Goal: Communication & Community: Share content

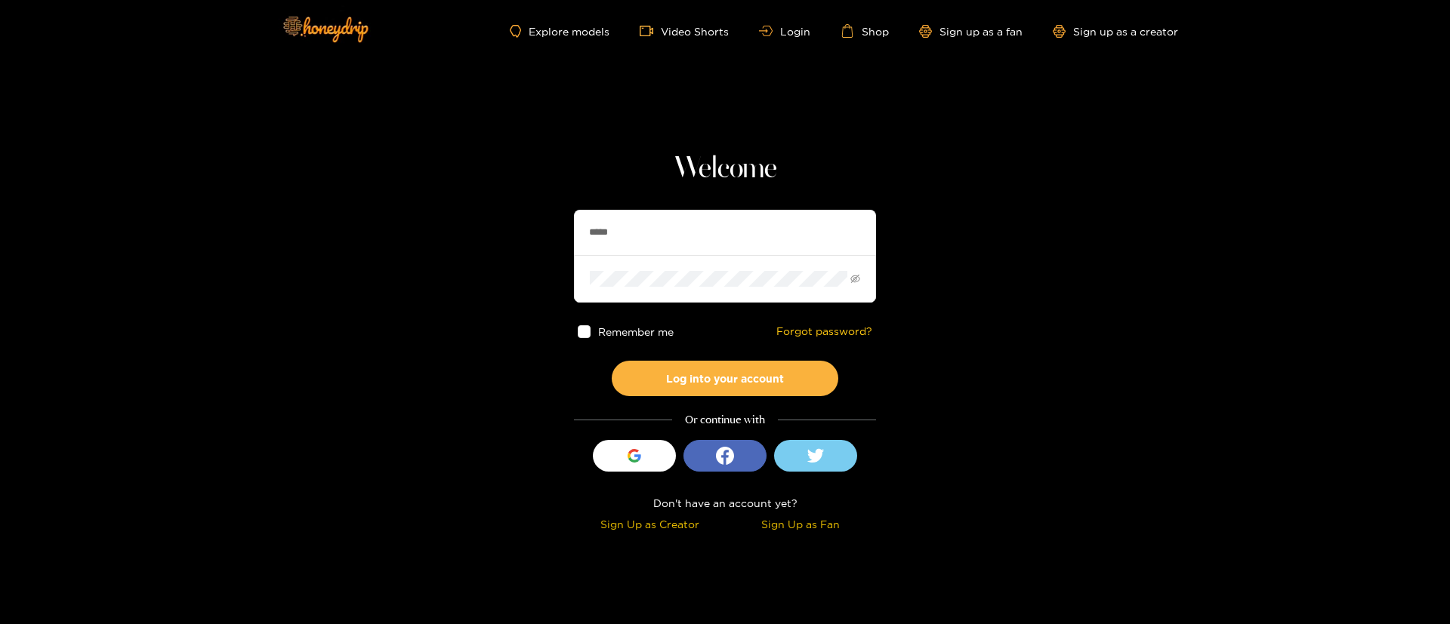
click at [707, 227] on input "*****" at bounding box center [725, 232] width 302 height 45
type input "**********"
click at [609, 230] on input "**********" at bounding box center [725, 232] width 302 height 45
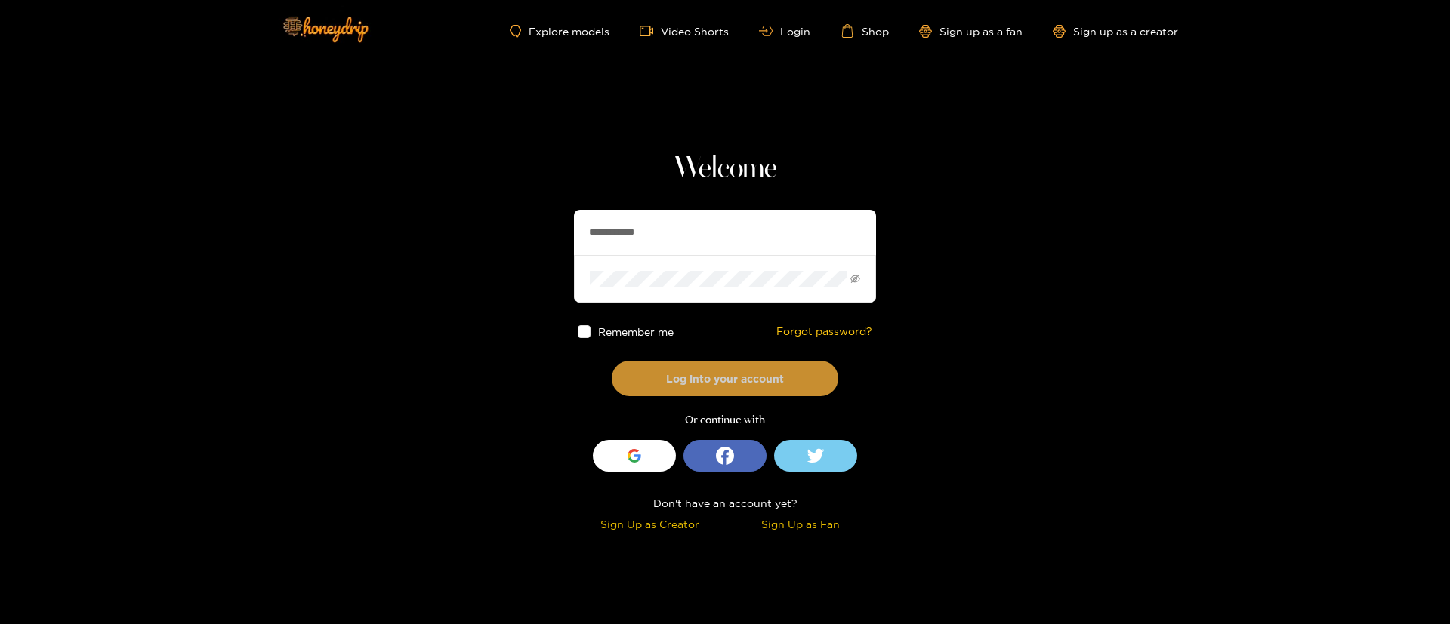
click at [694, 378] on button "Log into your account" at bounding box center [725, 378] width 227 height 35
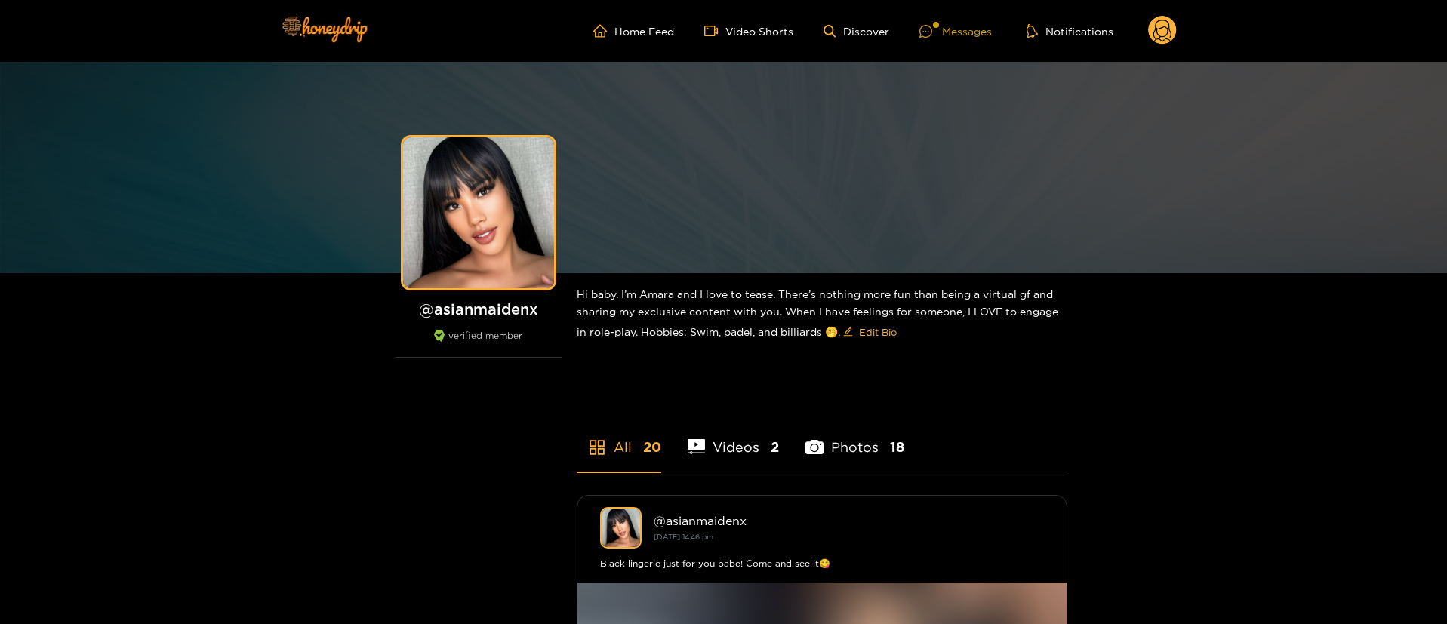
click at [969, 35] on div "Messages" at bounding box center [956, 31] width 72 height 17
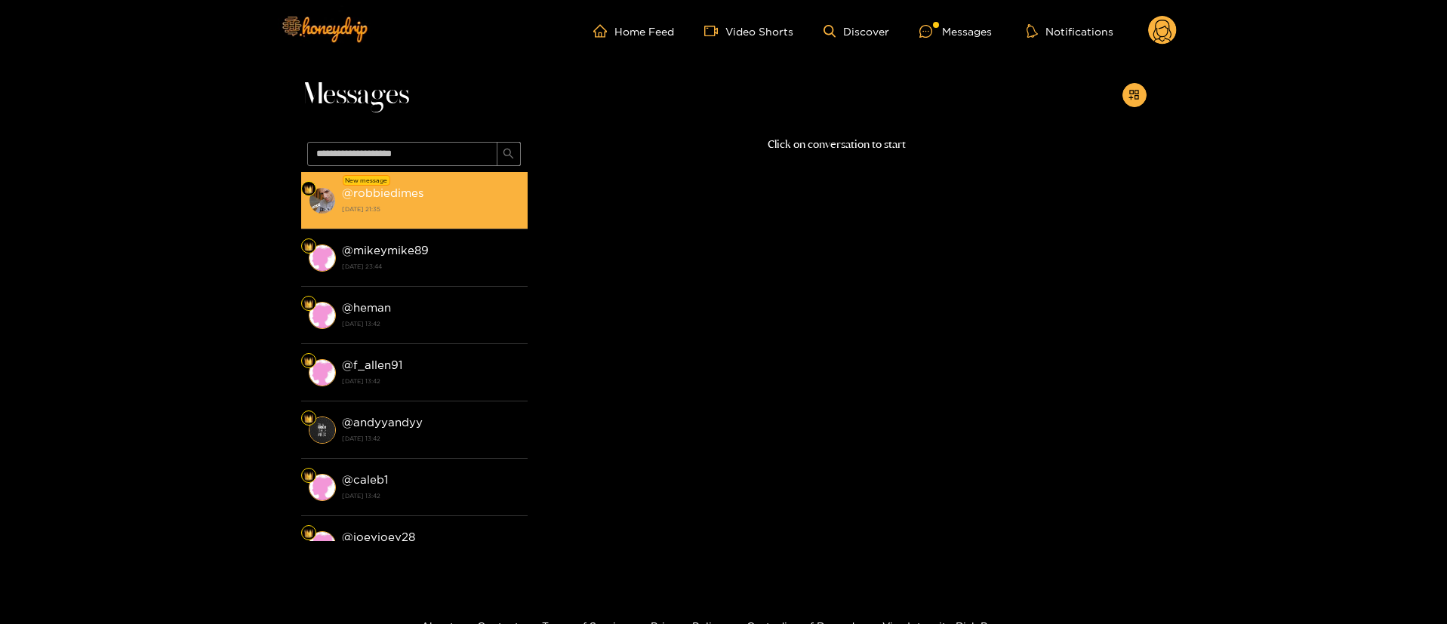
click at [452, 202] on strong "[DATE] 21:35" at bounding box center [431, 209] width 178 height 14
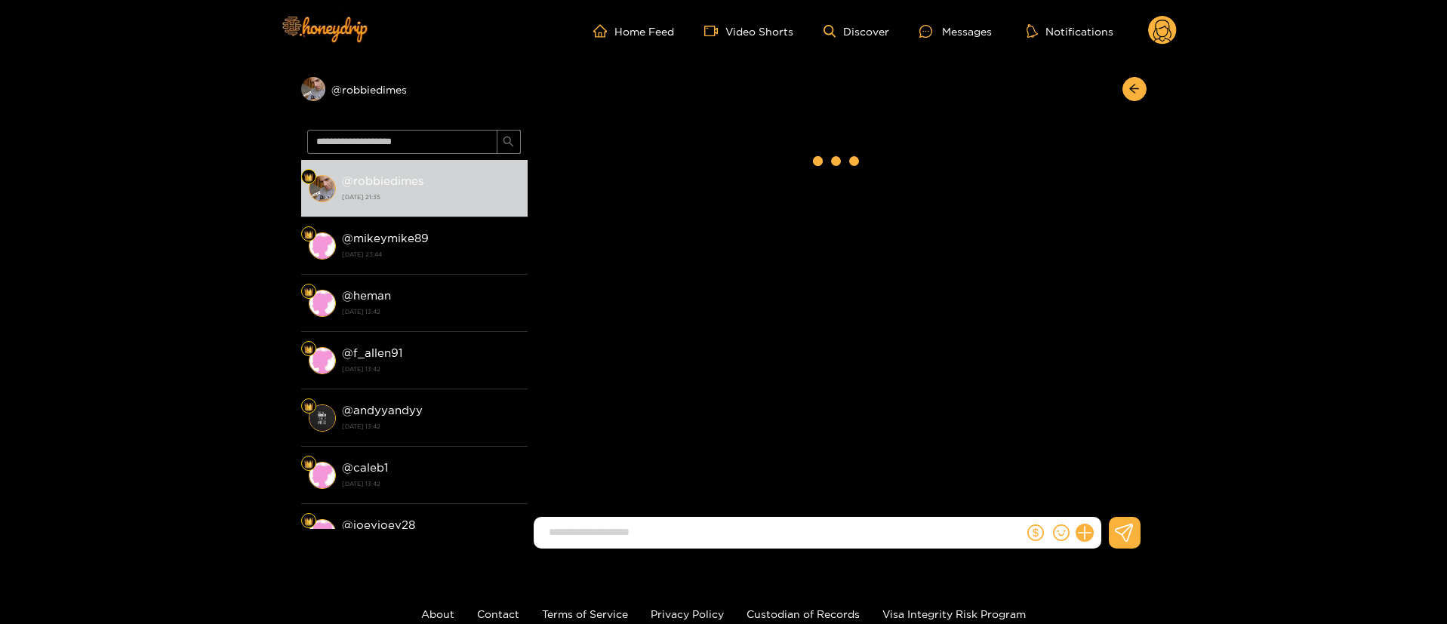
scroll to position [333, 0]
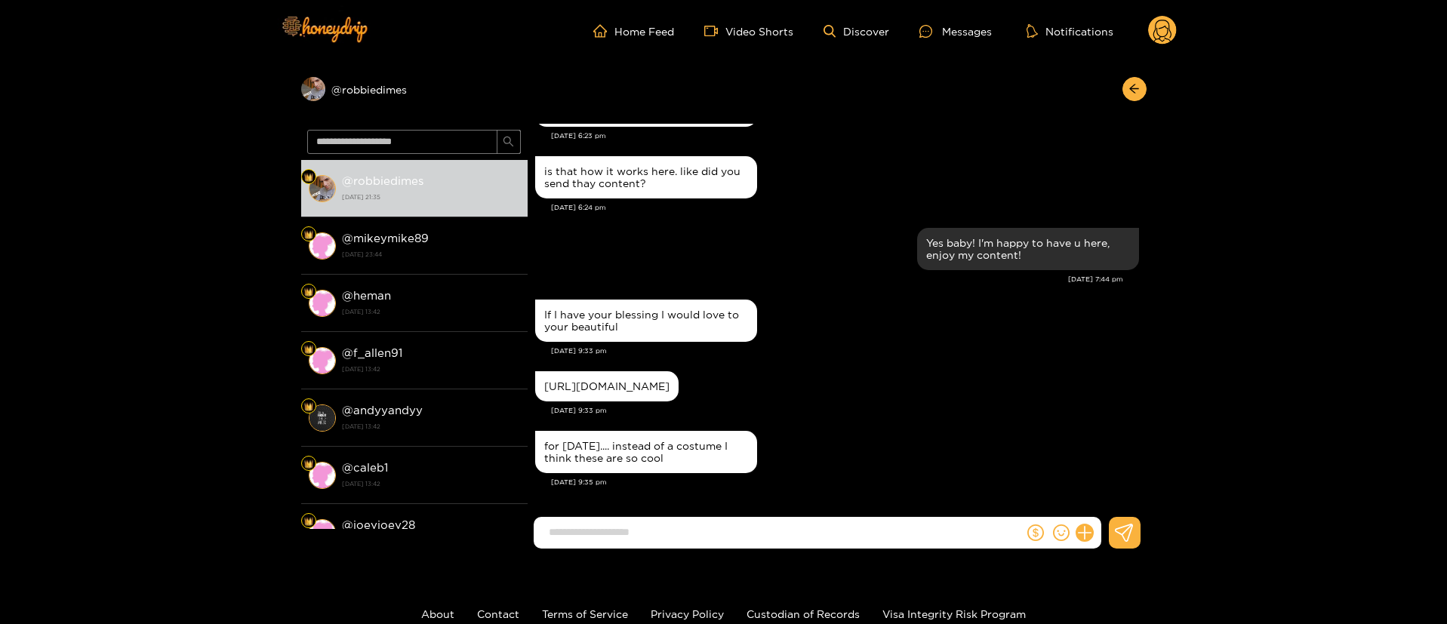
click at [840, 380] on div "[URL][DOMAIN_NAME]" at bounding box center [837, 387] width 604 height 38
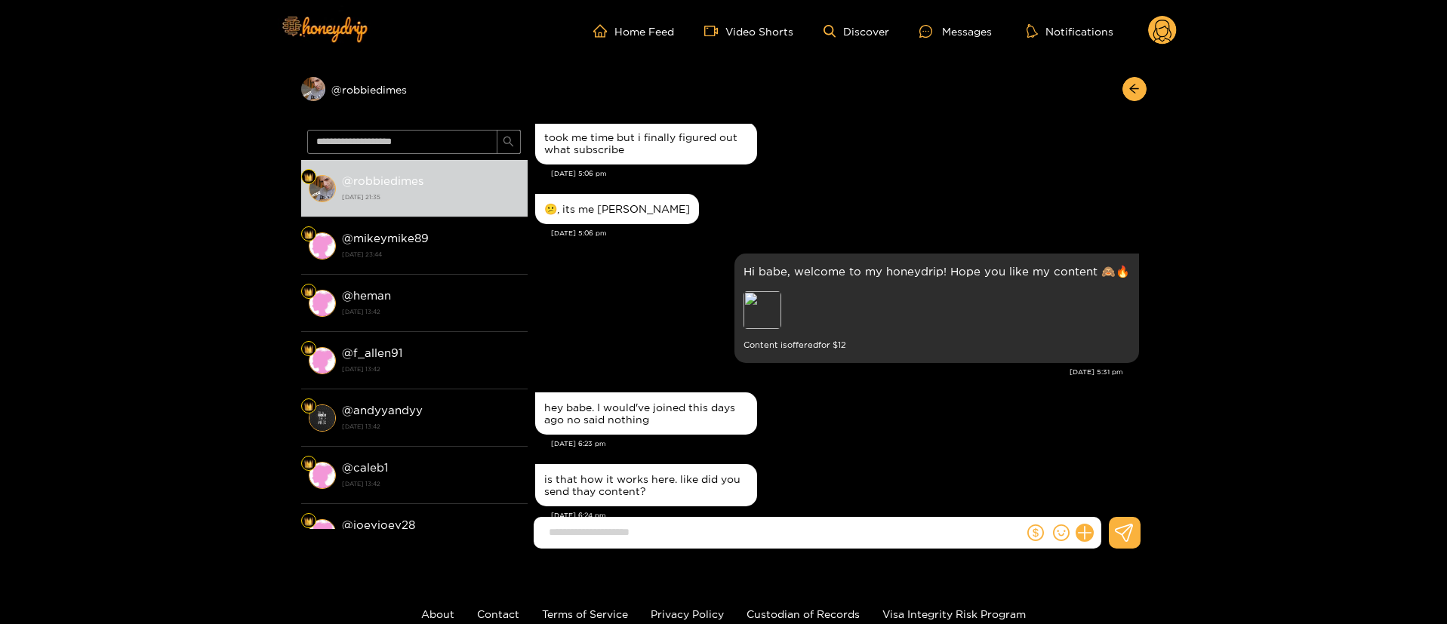
scroll to position [0, 0]
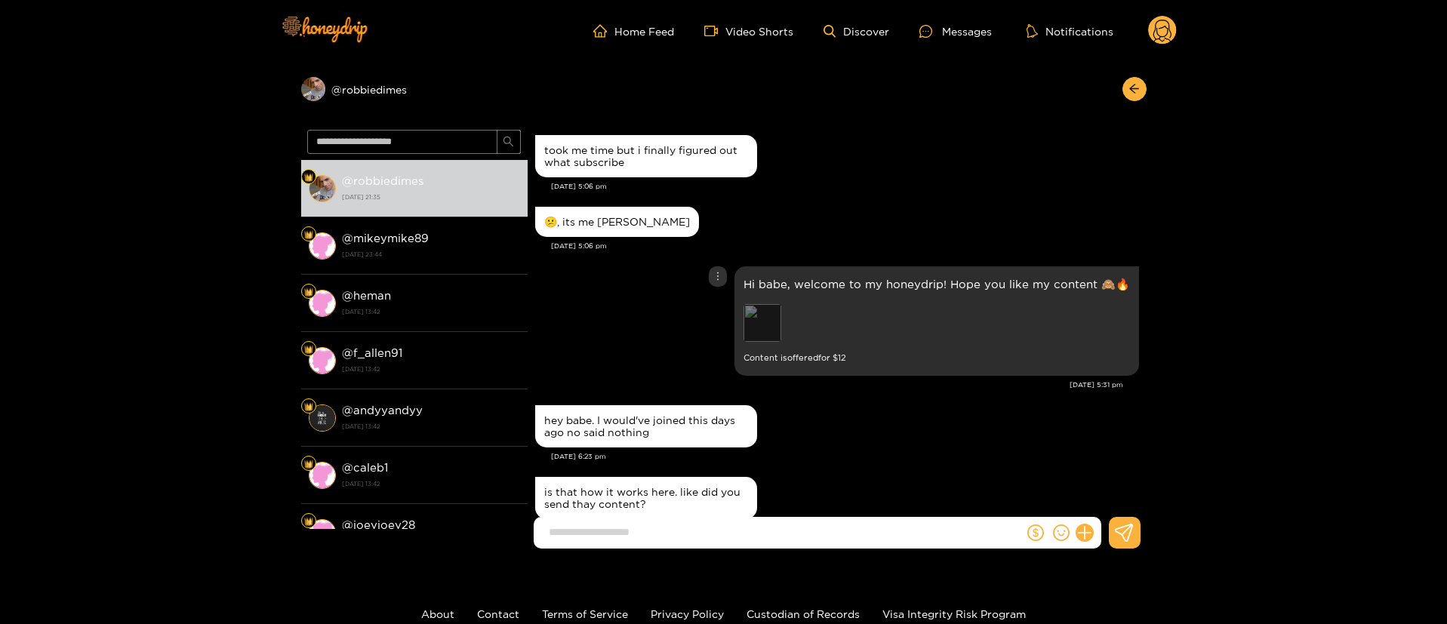
click at [769, 313] on div "Preview" at bounding box center [763, 323] width 38 height 38
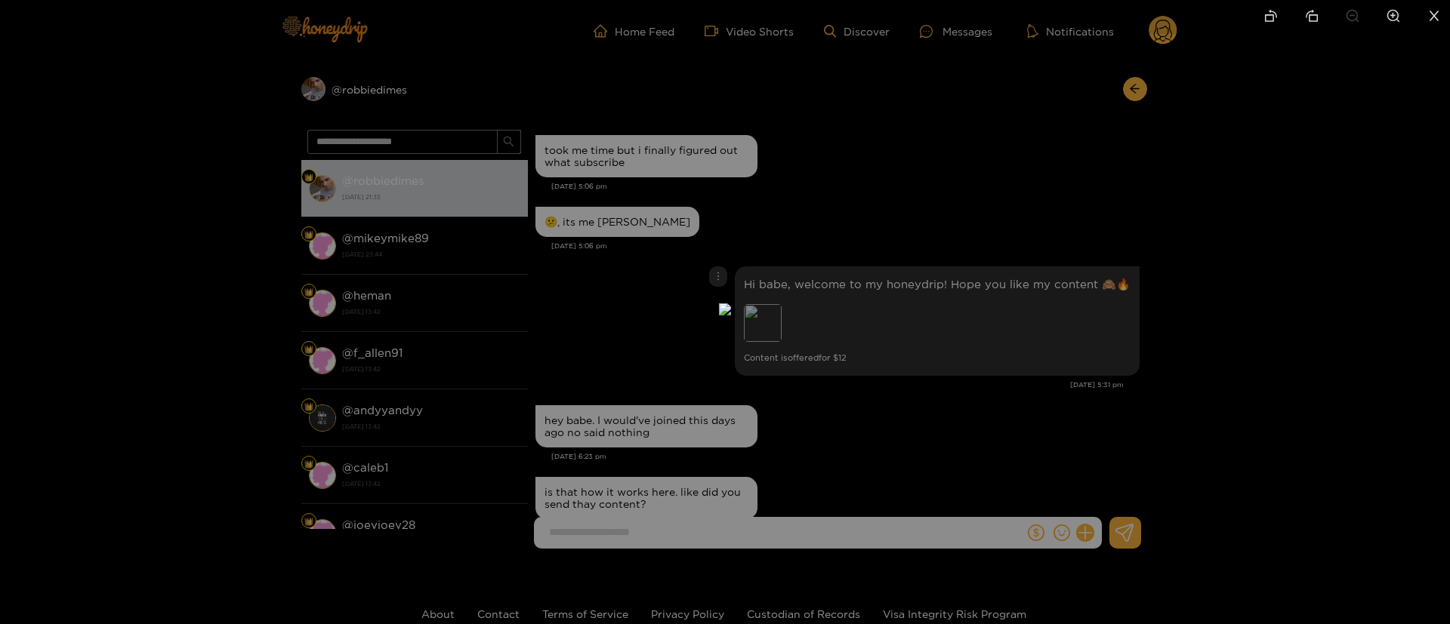
click at [1008, 213] on div at bounding box center [725, 312] width 1450 height 624
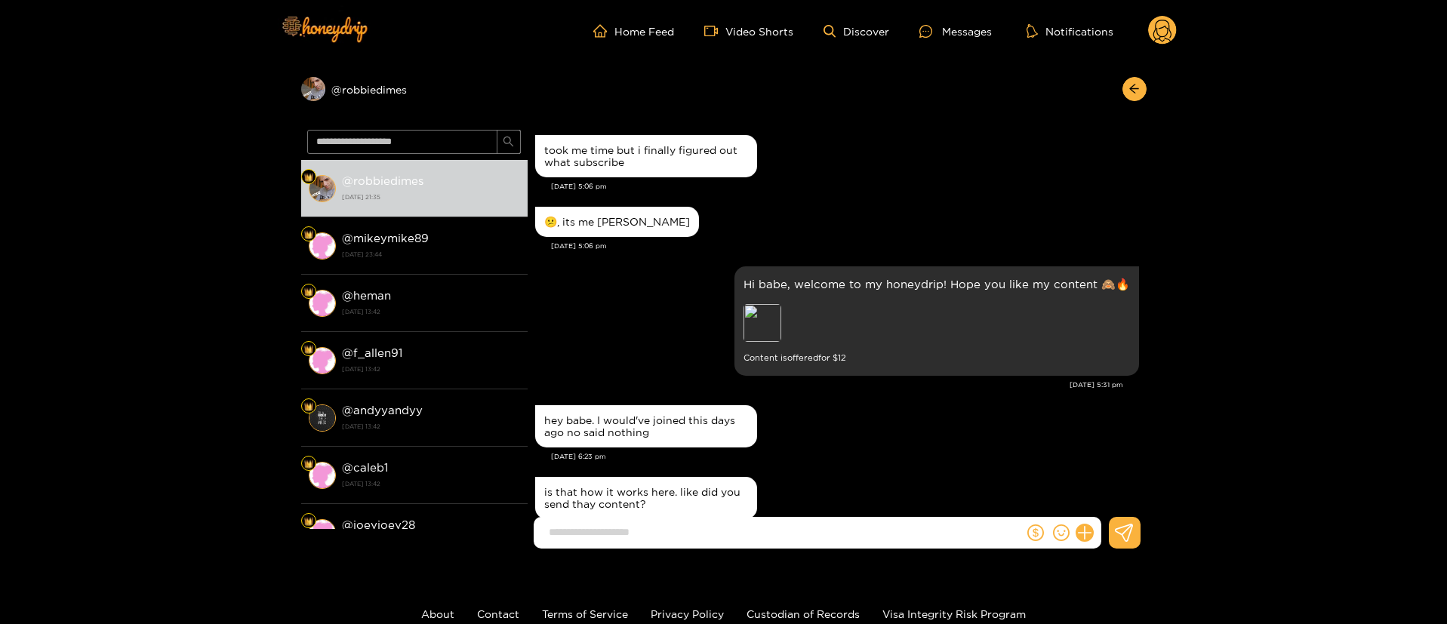
click at [1166, 17] on circle at bounding box center [1162, 30] width 29 height 29
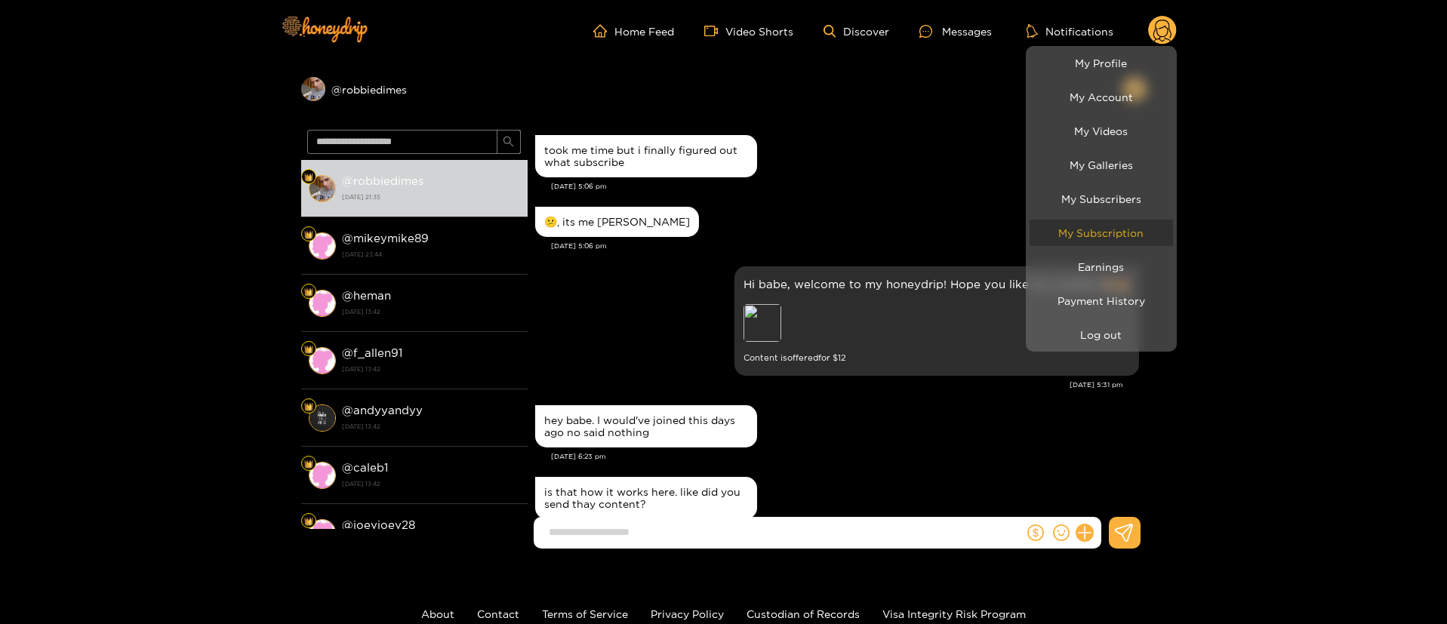
click at [1101, 229] on link "My Subscription" at bounding box center [1101, 233] width 143 height 26
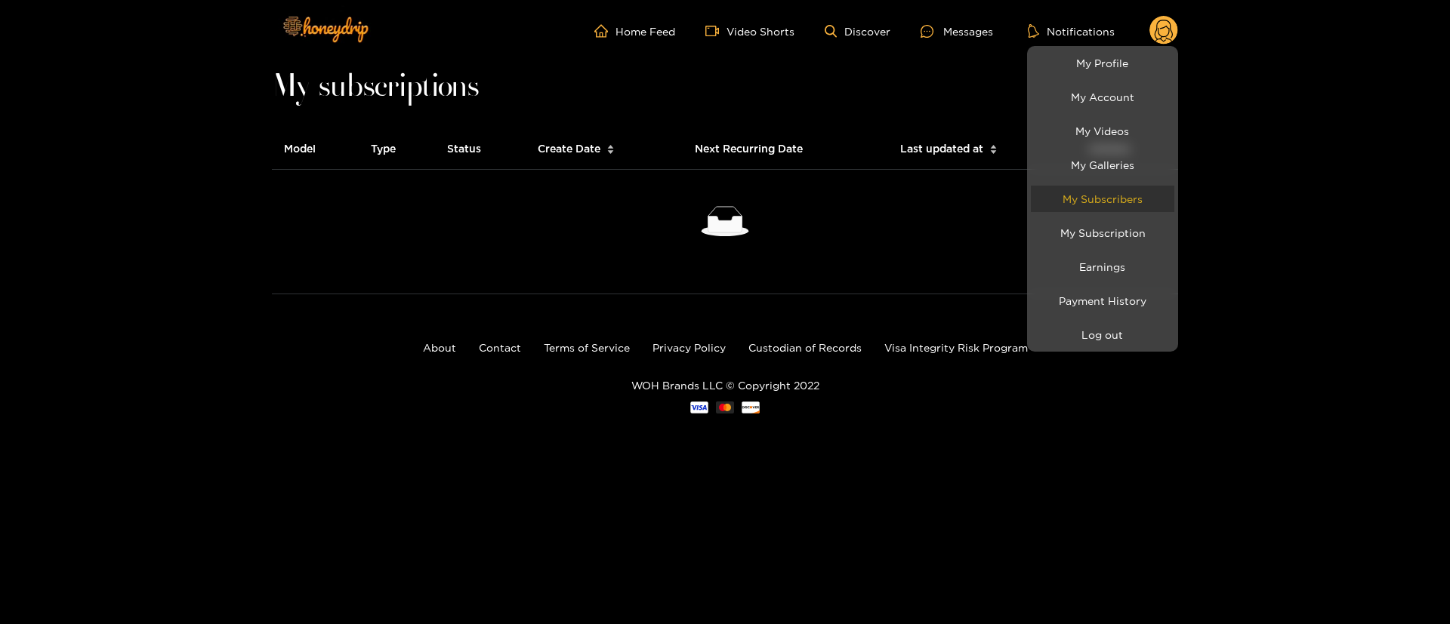
drag, startPoint x: 1101, startPoint y: 215, endPoint x: 1103, endPoint y: 200, distance: 15.3
click at [1103, 200] on ul "My Profile My Account My Videos My Galleries My Subscribers My Subscription Ear…" at bounding box center [1102, 199] width 151 height 306
click at [1103, 200] on link "My Subscribers" at bounding box center [1102, 199] width 143 height 26
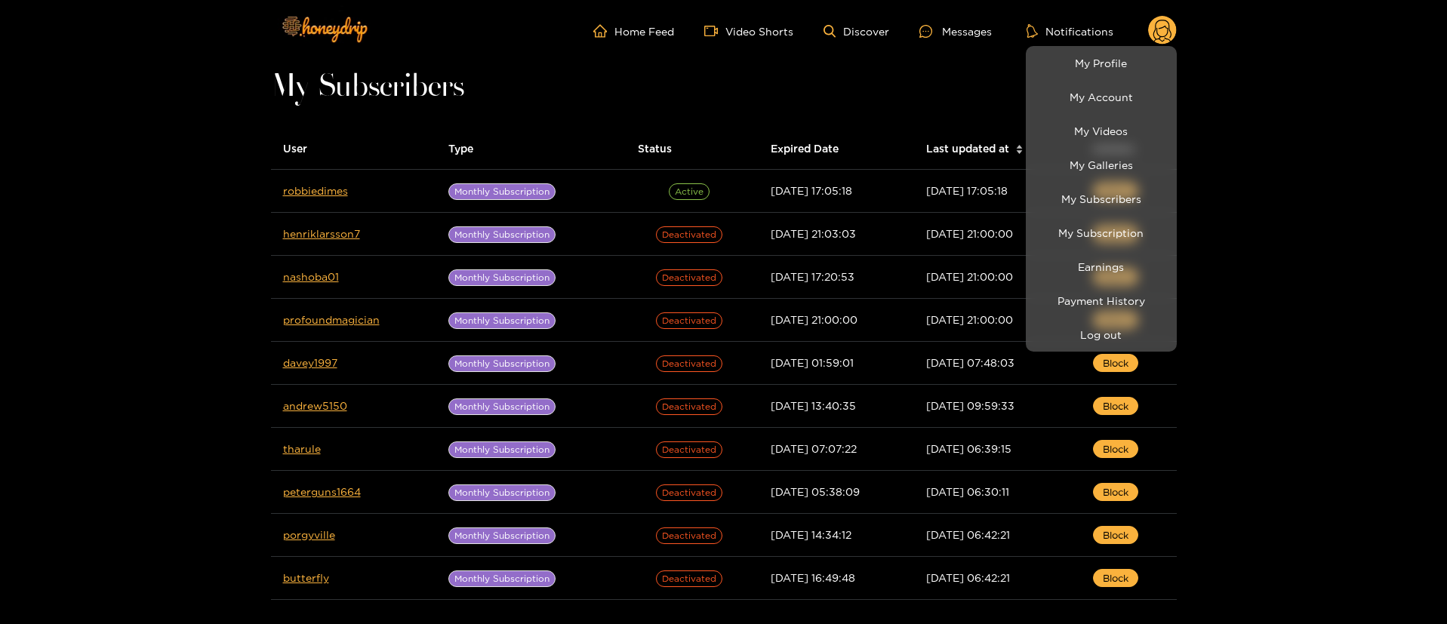
click at [305, 193] on div at bounding box center [723, 312] width 1447 height 624
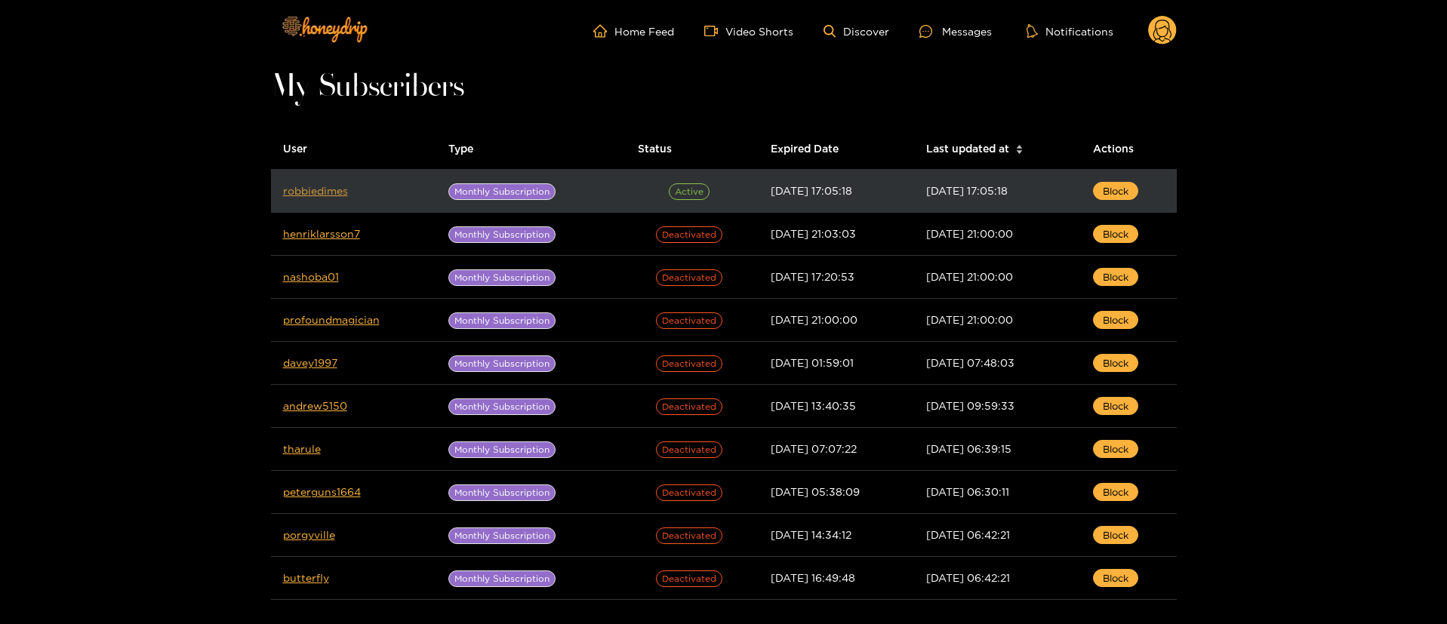
click at [305, 193] on link "robbiedimes" at bounding box center [315, 190] width 65 height 11
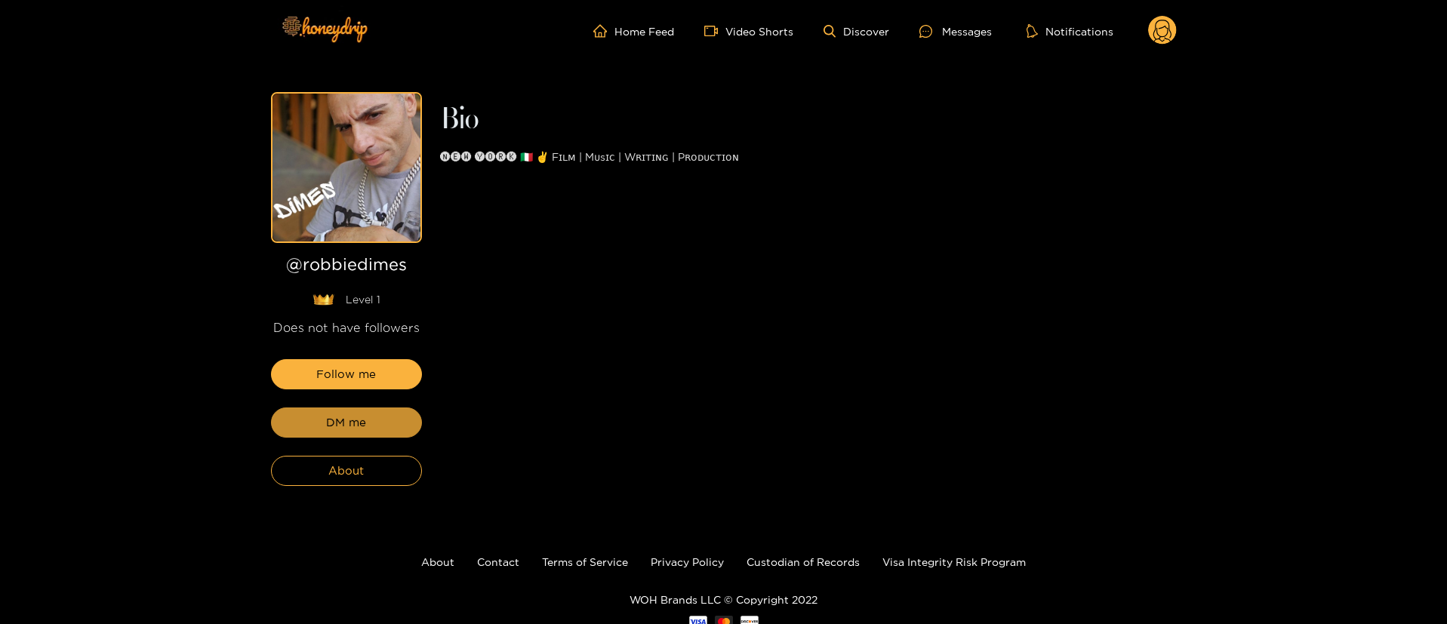
click at [329, 421] on span "DM me" at bounding box center [346, 423] width 40 height 18
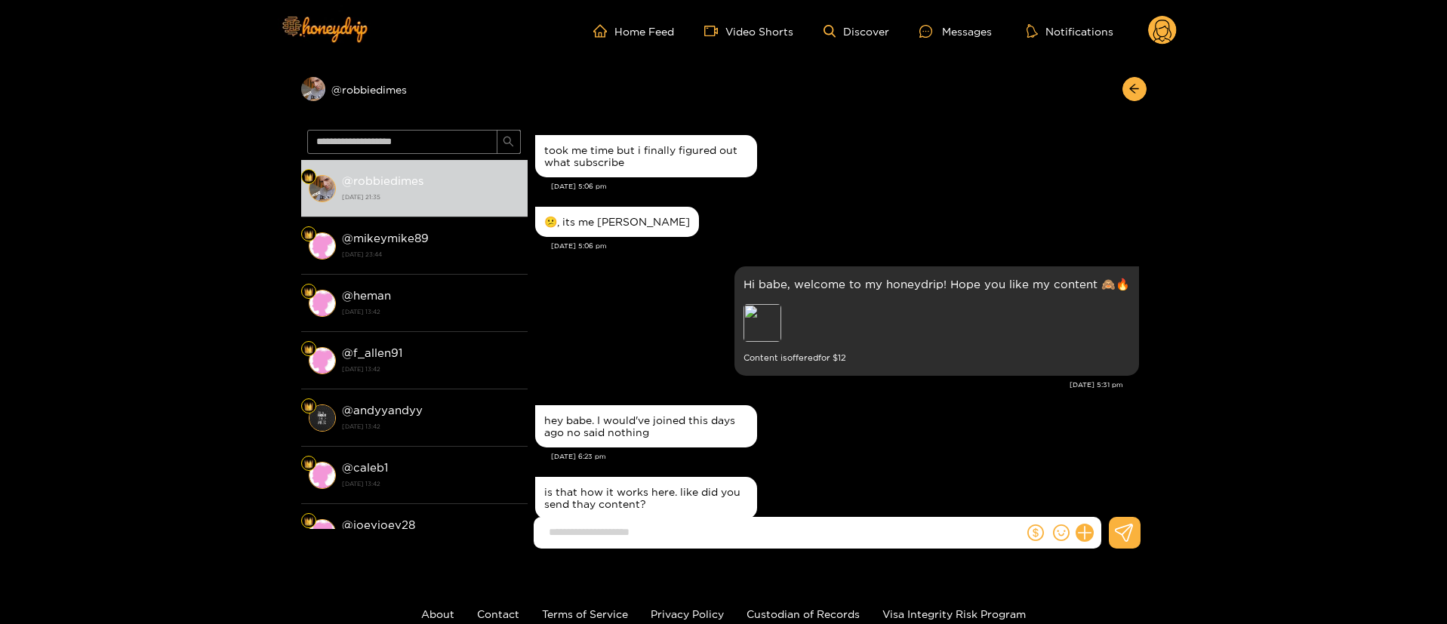
scroll to position [333, 0]
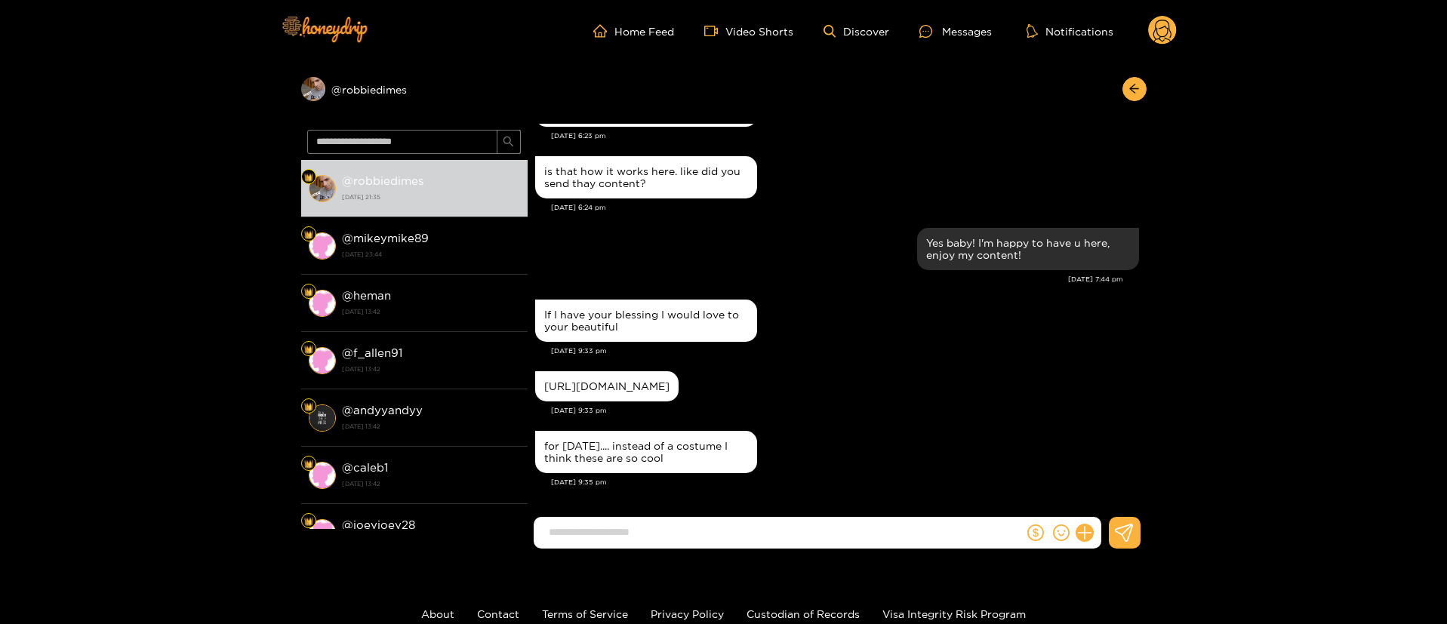
click at [572, 309] on div "If I have your blessing I would love to your beautiful" at bounding box center [646, 321] width 204 height 24
copy div "If I have your blessing I would love to your beautiful"
click at [779, 346] on div "If I have your blessing I would love to your beautiful [DATE] 9:33 pm" at bounding box center [837, 332] width 604 height 72
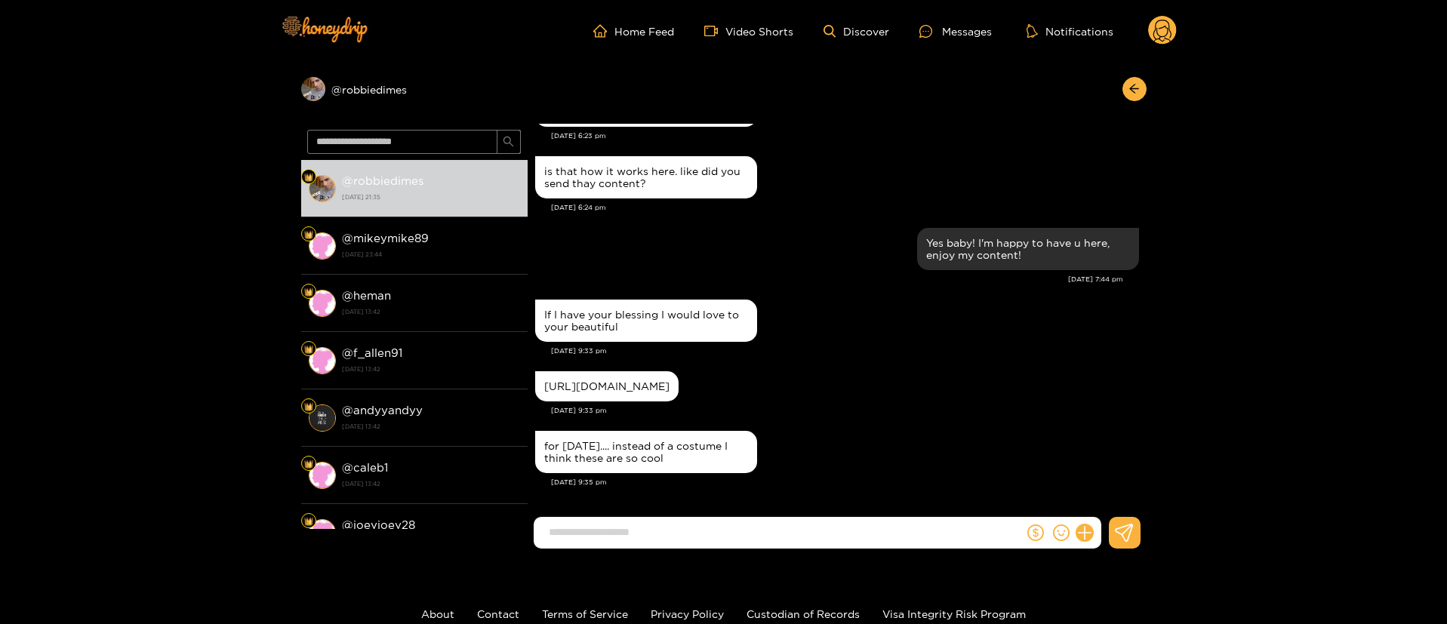
click at [568, 391] on div "[URL][DOMAIN_NAME]" at bounding box center [606, 387] width 125 height 12
click at [607, 381] on div "[URL][DOMAIN_NAME]" at bounding box center [606, 387] width 125 height 12
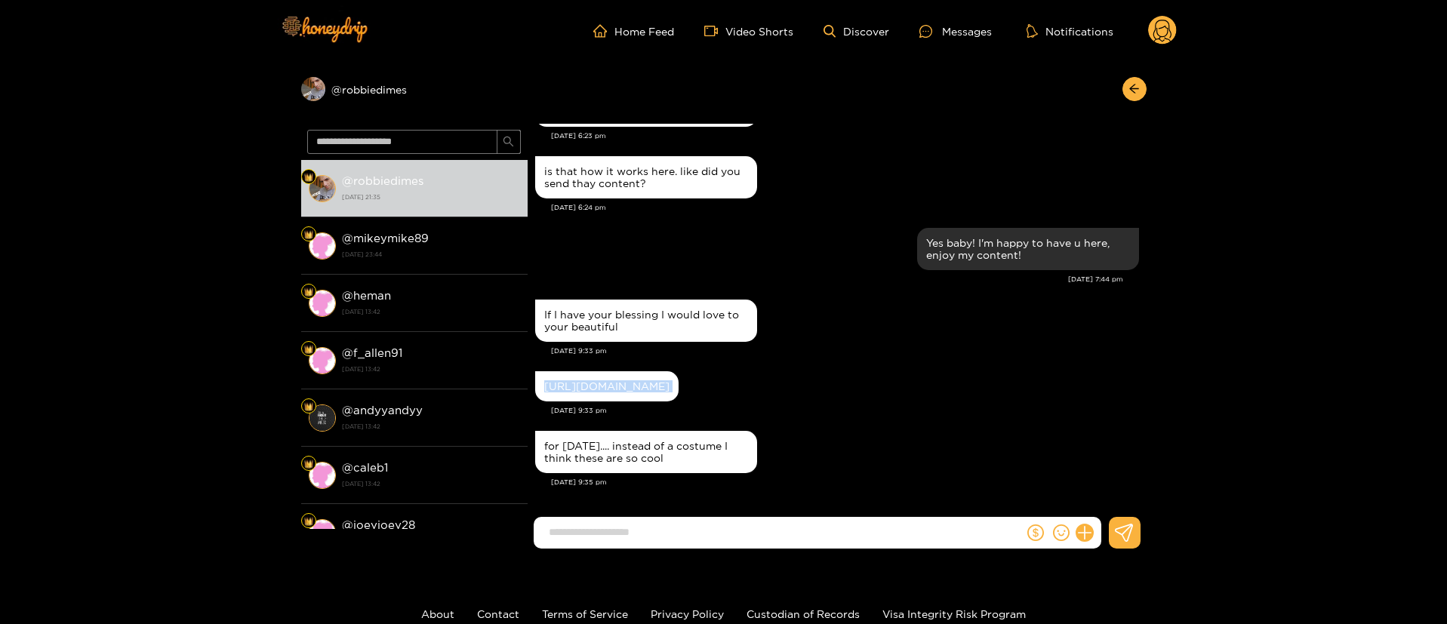
click at [607, 381] on div "[URL][DOMAIN_NAME]" at bounding box center [606, 387] width 125 height 12
copy div "[URL][DOMAIN_NAME]"
click at [661, 538] on input at bounding box center [782, 532] width 482 height 25
paste input "**********"
type input "**********"
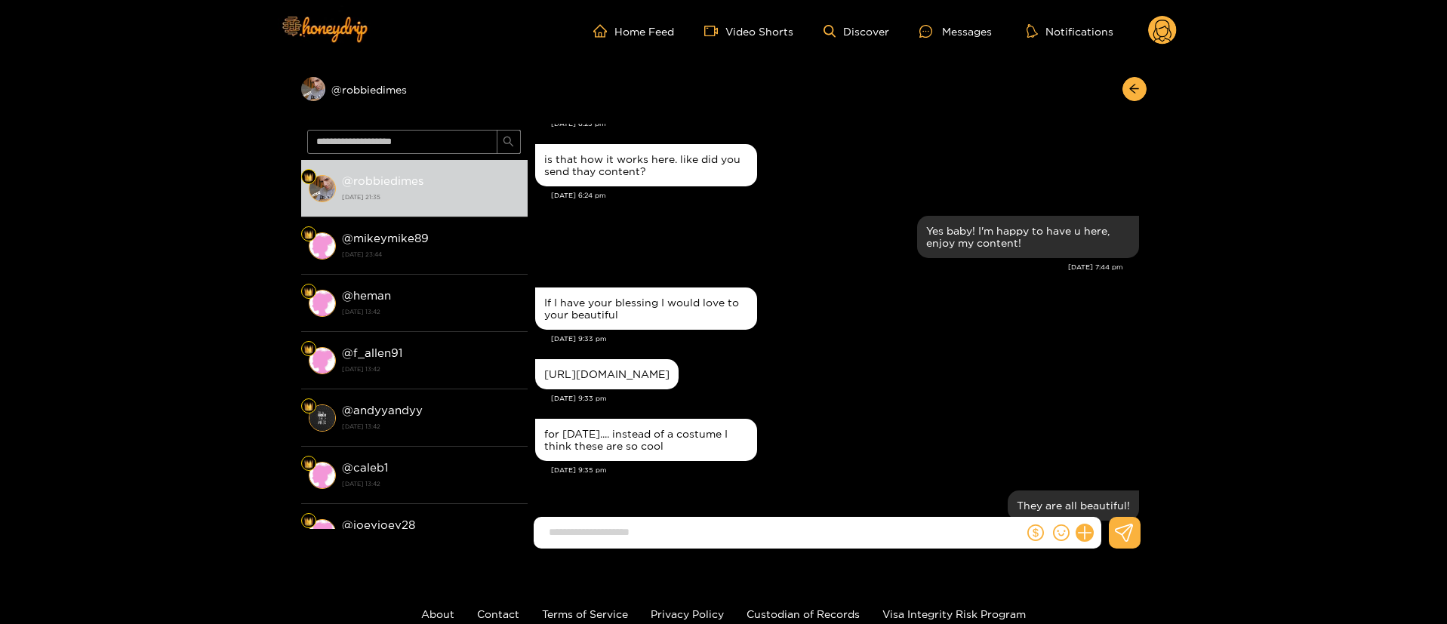
scroll to position [393, 0]
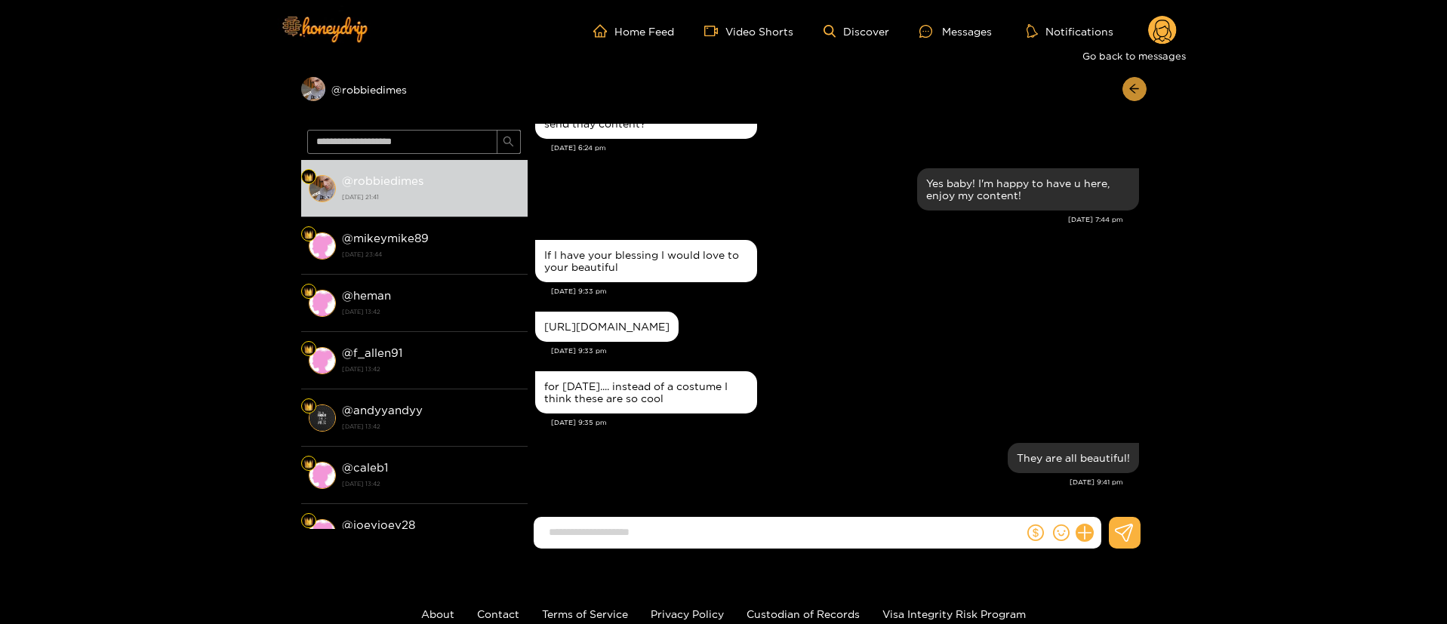
click at [1126, 89] on button "button" at bounding box center [1135, 89] width 24 height 24
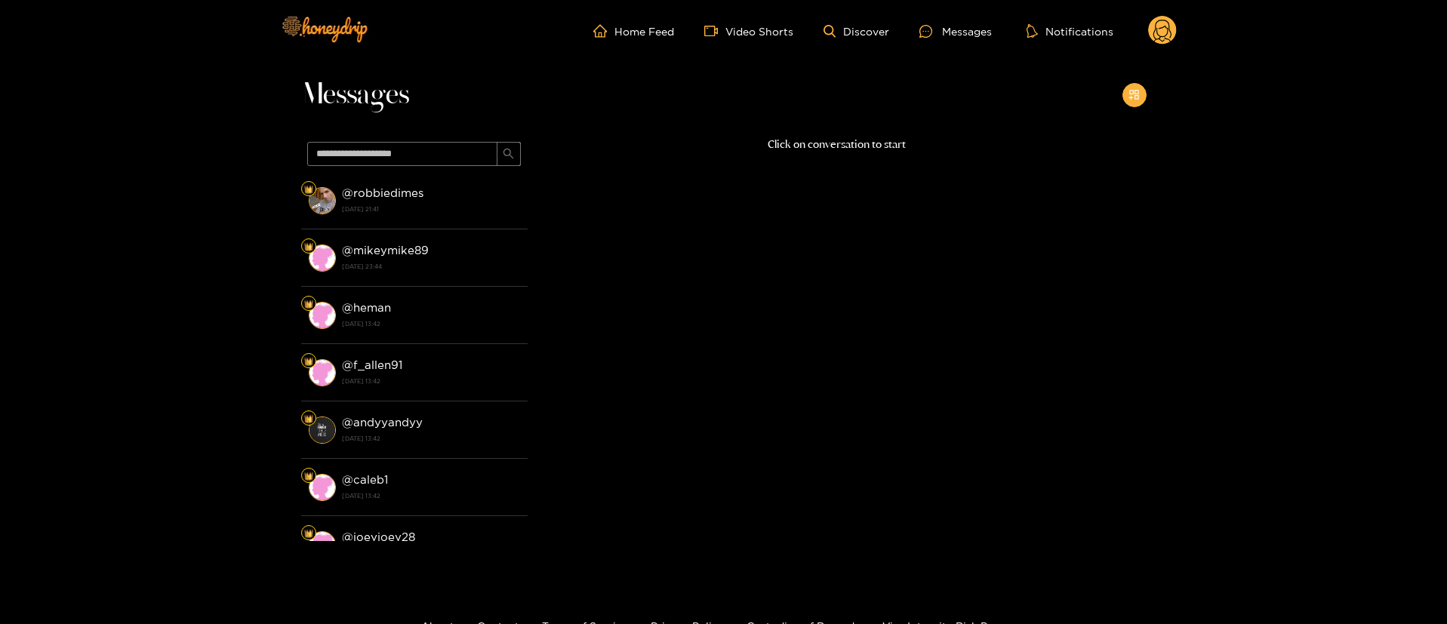
click at [1126, 89] on button "button" at bounding box center [1135, 95] width 24 height 24
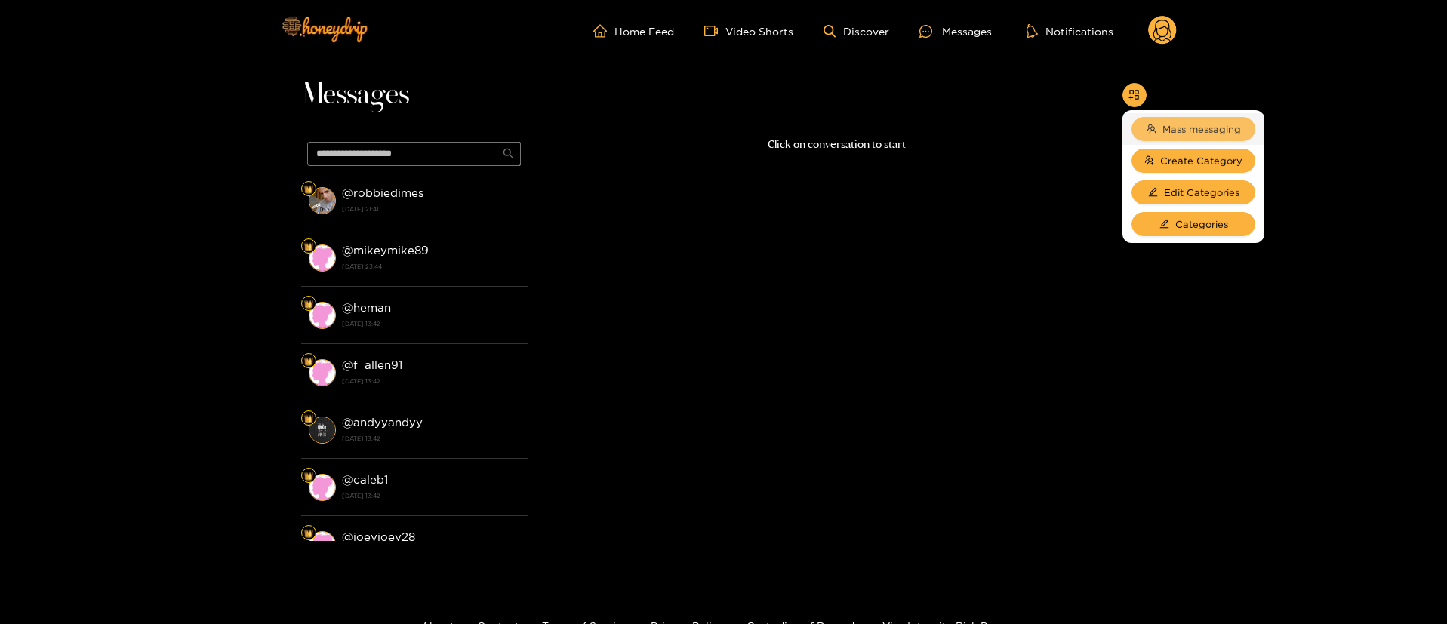
click at [1171, 127] on span "Mass messaging" at bounding box center [1202, 129] width 79 height 15
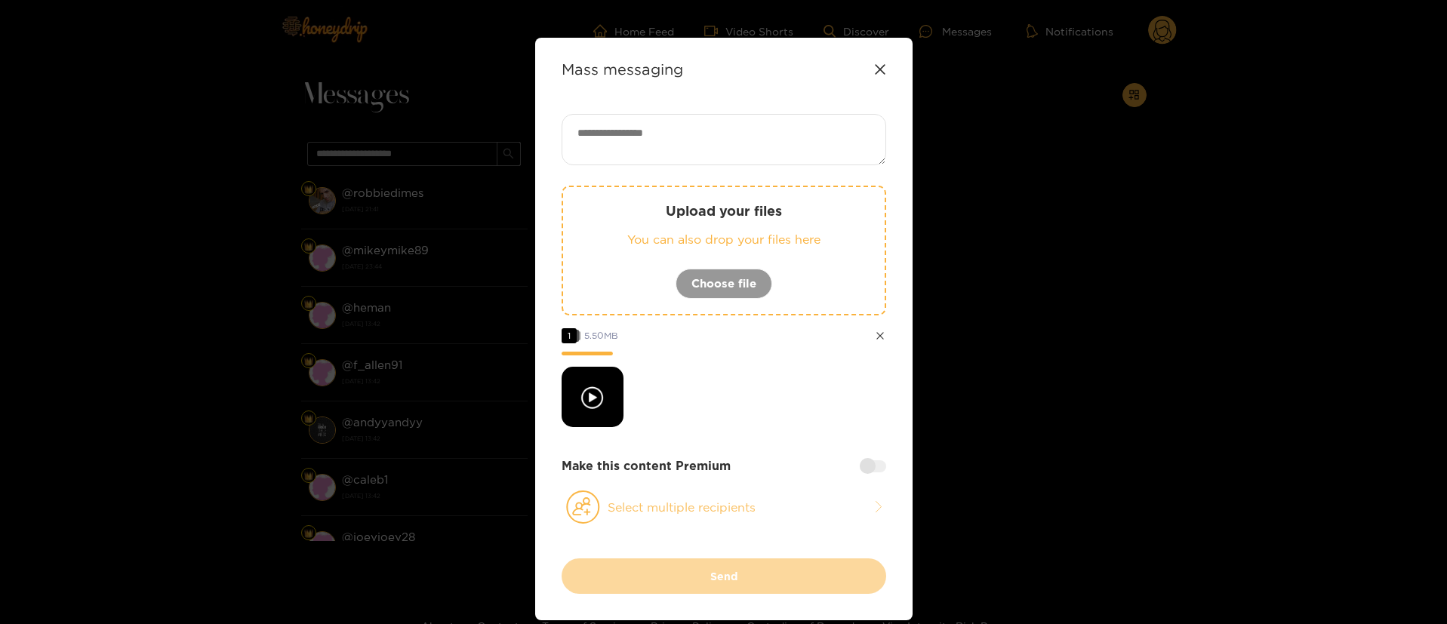
click at [648, 511] on button "Select multiple recipients" at bounding box center [724, 507] width 325 height 35
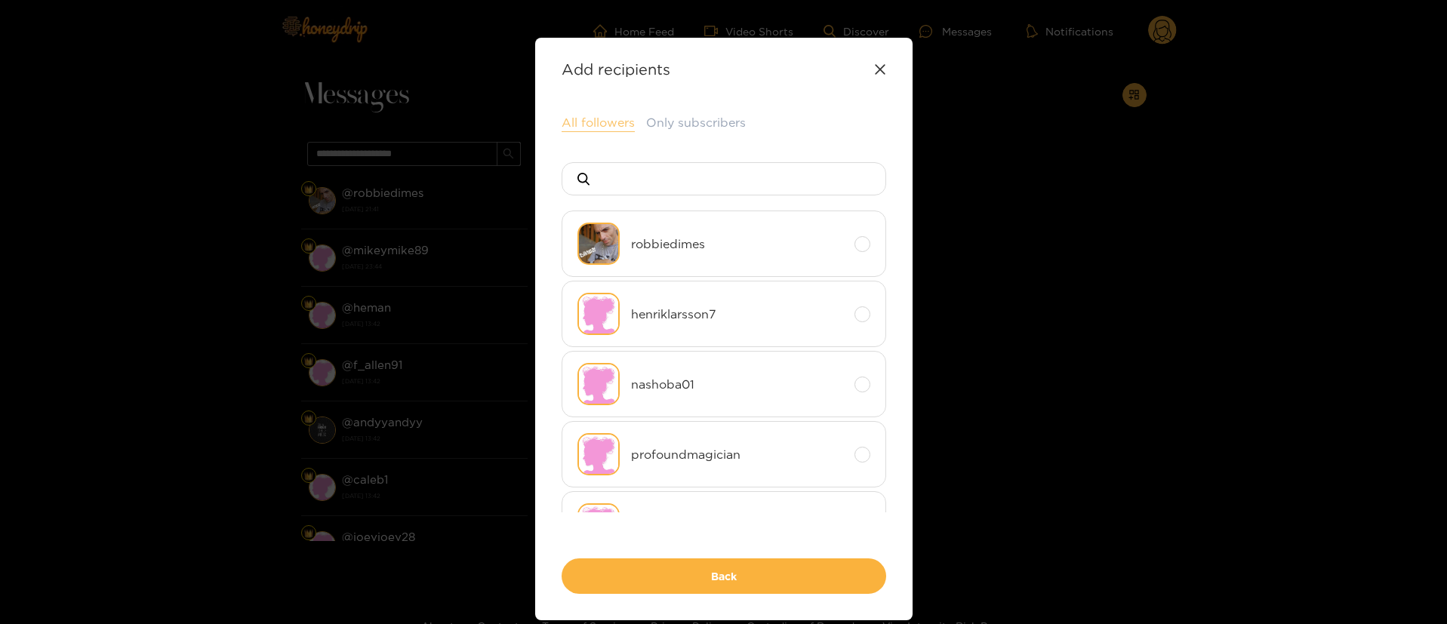
click at [608, 127] on button "All followers" at bounding box center [598, 123] width 73 height 18
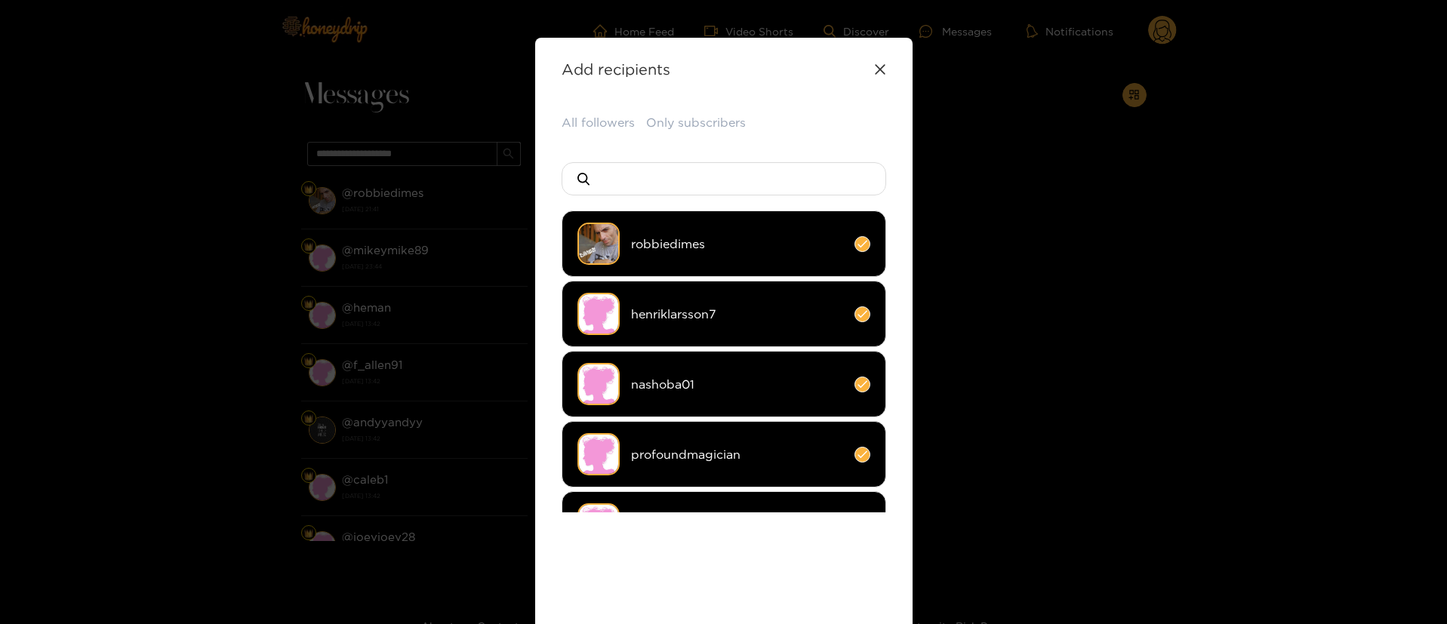
click at [676, 536] on div "All followers Only subscribers robbiedimes henriklarsson7 nashoba01 profoundmag…" at bounding box center [724, 391] width 325 height 554
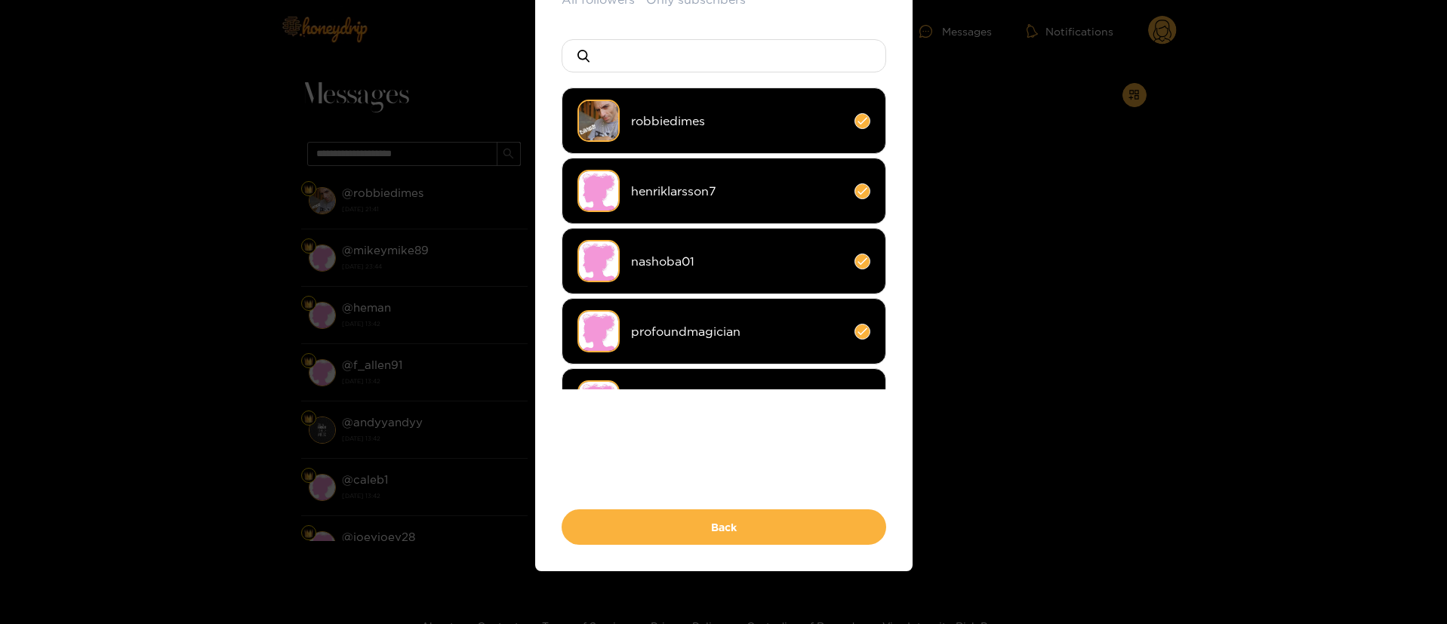
scroll to position [131, 0]
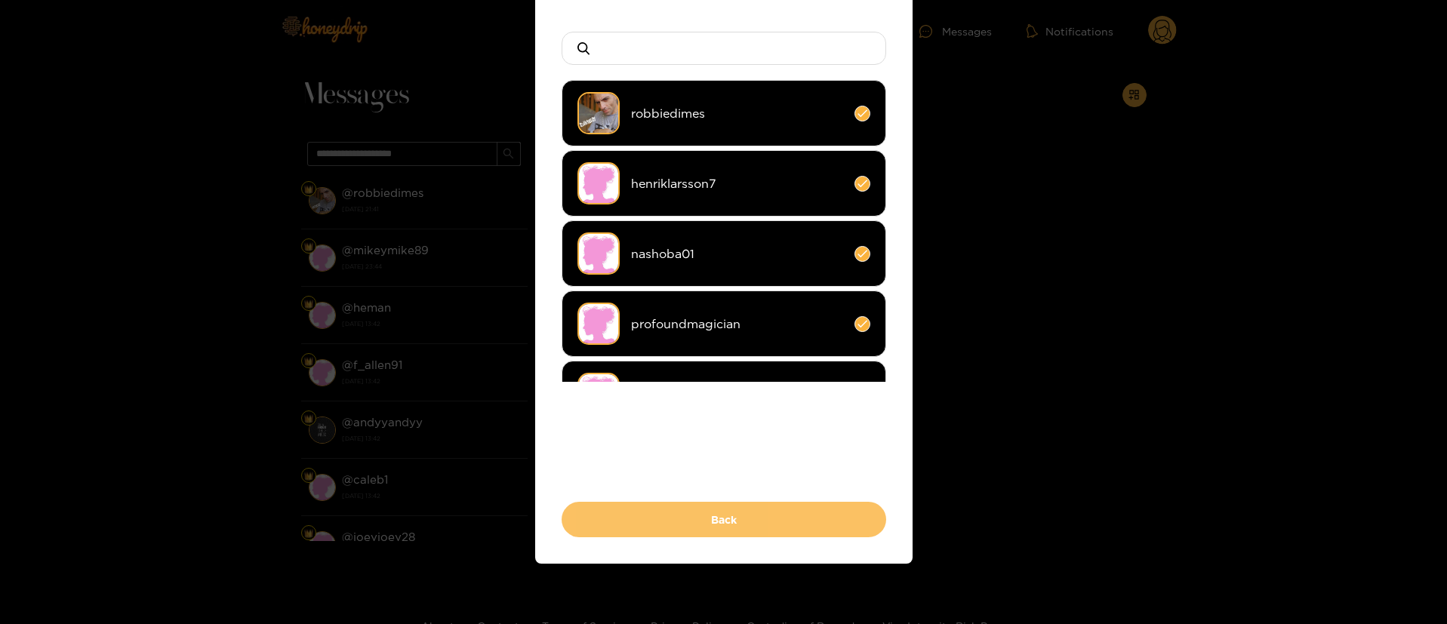
click at [694, 529] on button "Back" at bounding box center [724, 519] width 325 height 35
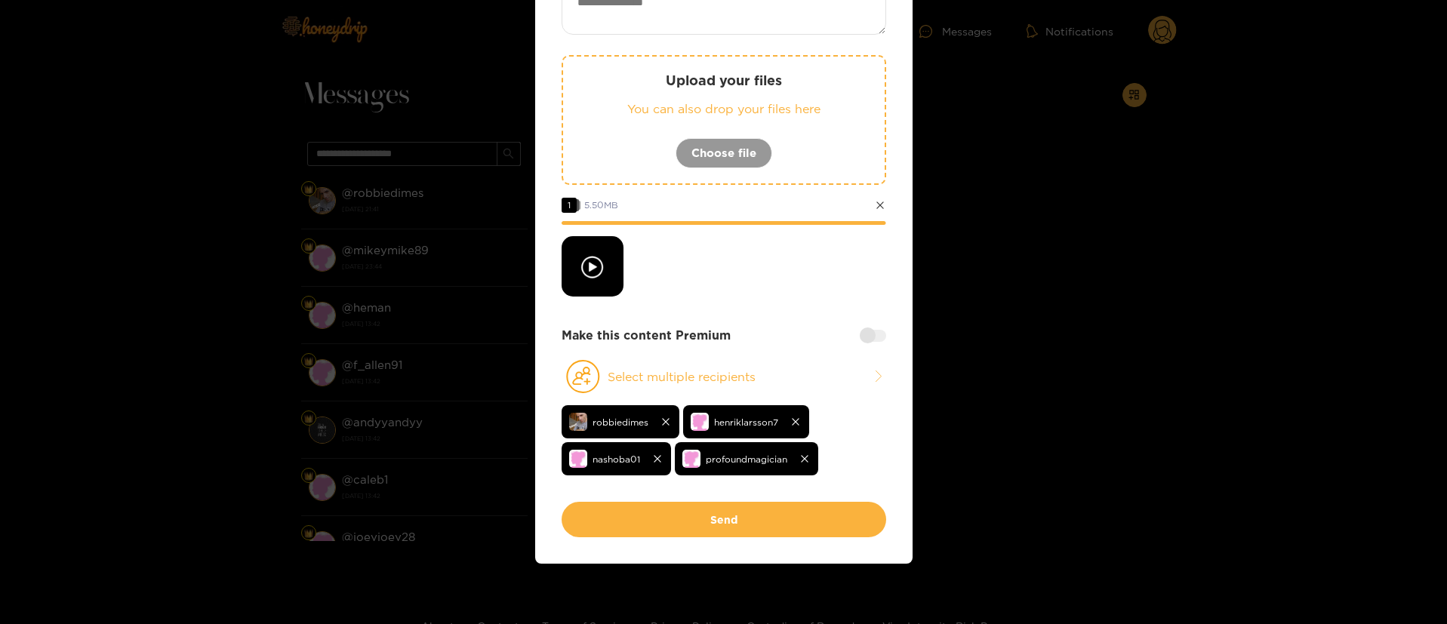
click at [873, 337] on div at bounding box center [873, 336] width 26 height 12
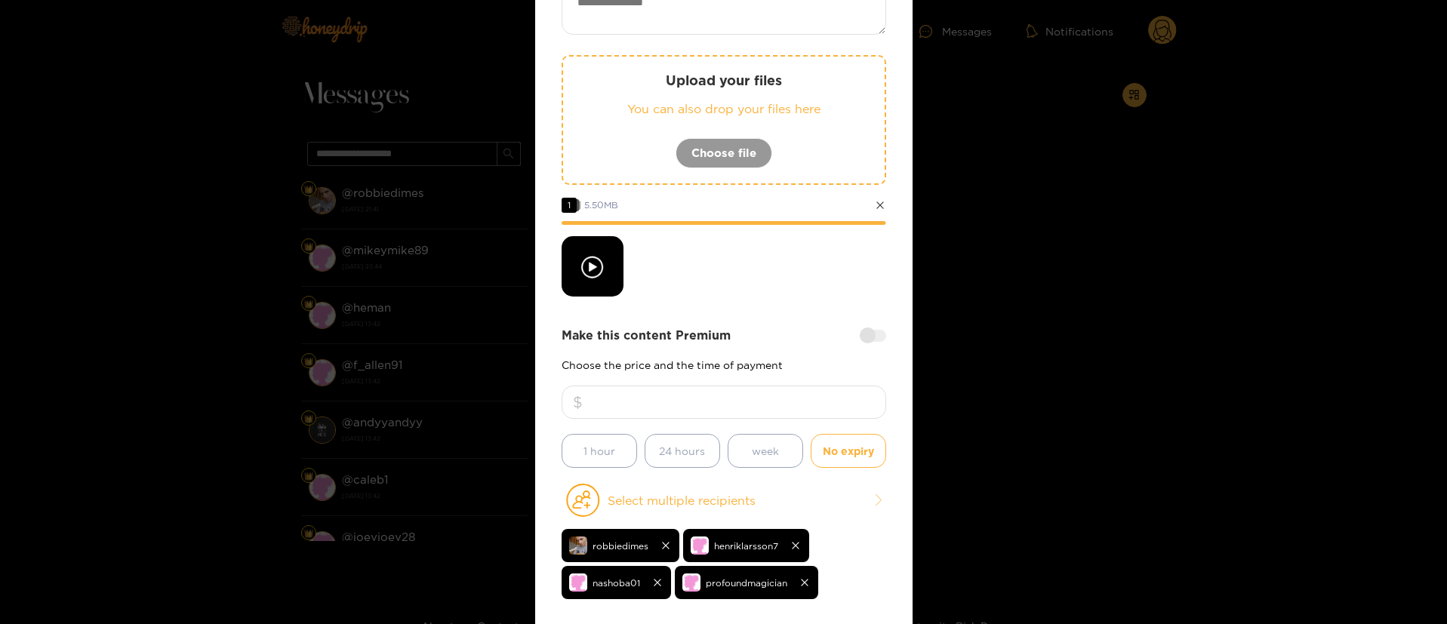
click at [745, 408] on input "number" at bounding box center [724, 402] width 325 height 33
type input "**"
click at [750, 8] on textarea at bounding box center [724, 8] width 325 height 51
paste textarea "**********"
type textarea "**********"
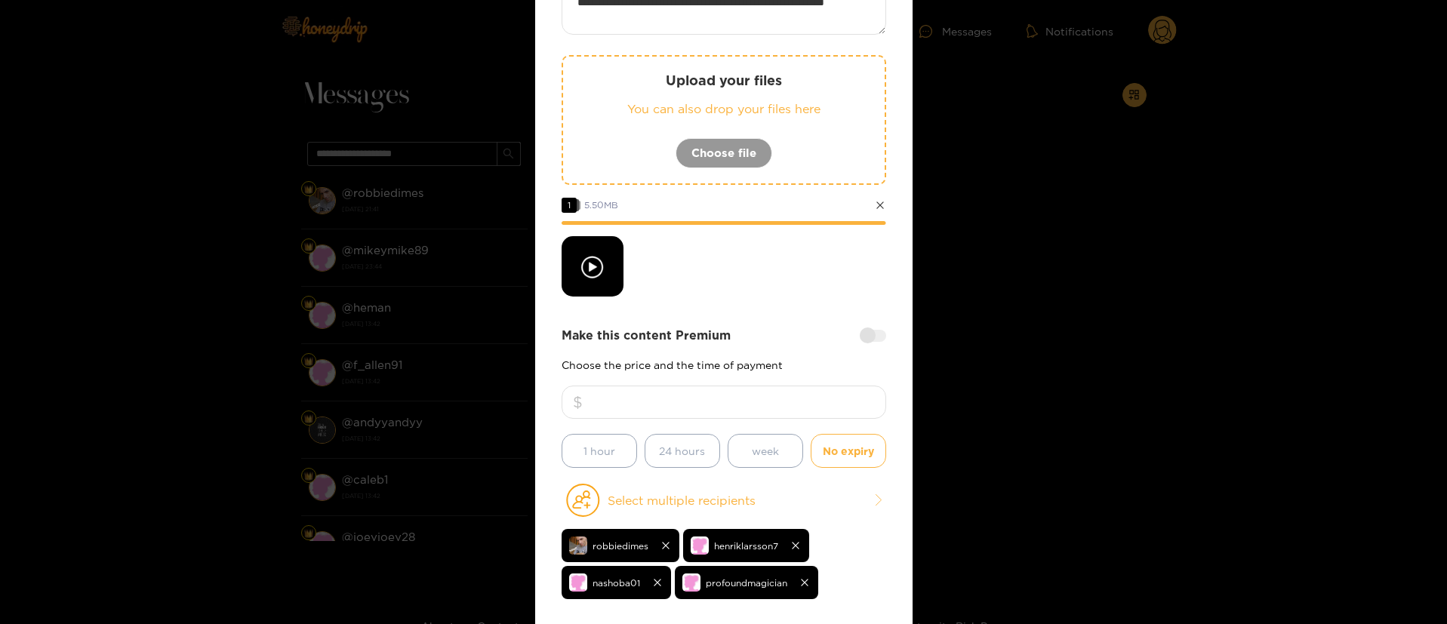
click at [769, 325] on div "**********" at bounding box center [724, 304] width 325 height 643
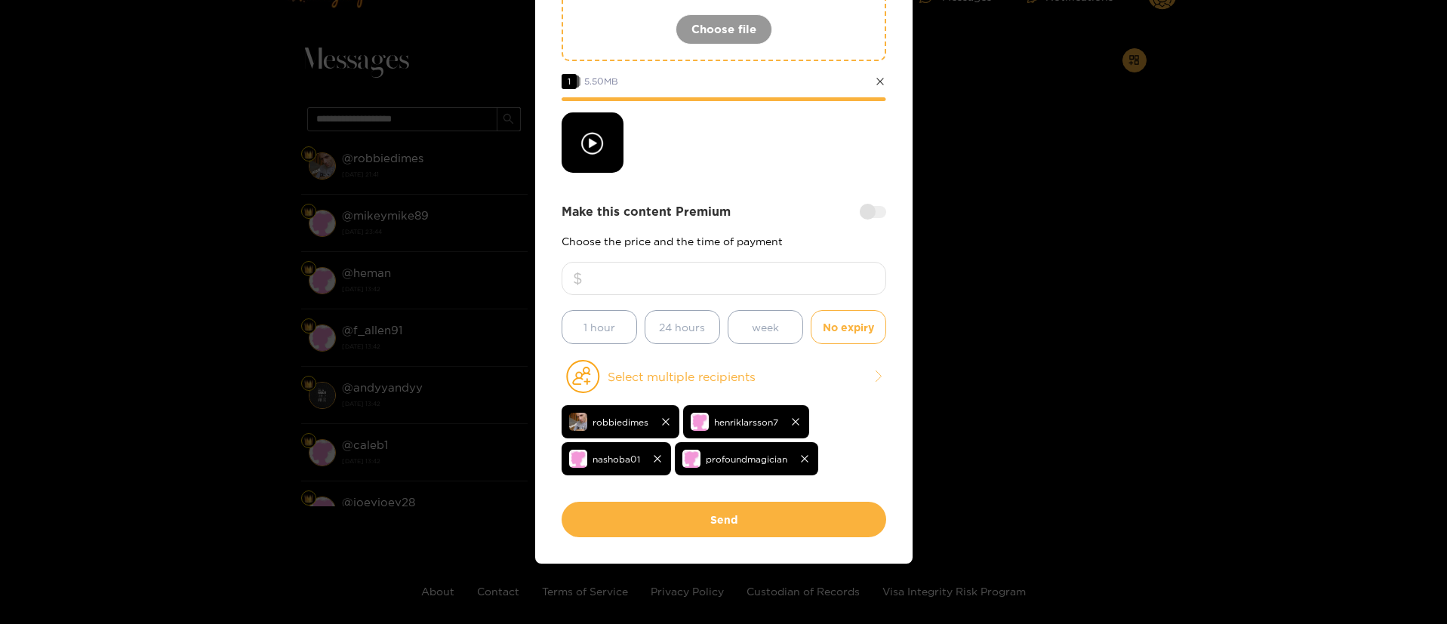
scroll to position [45, 0]
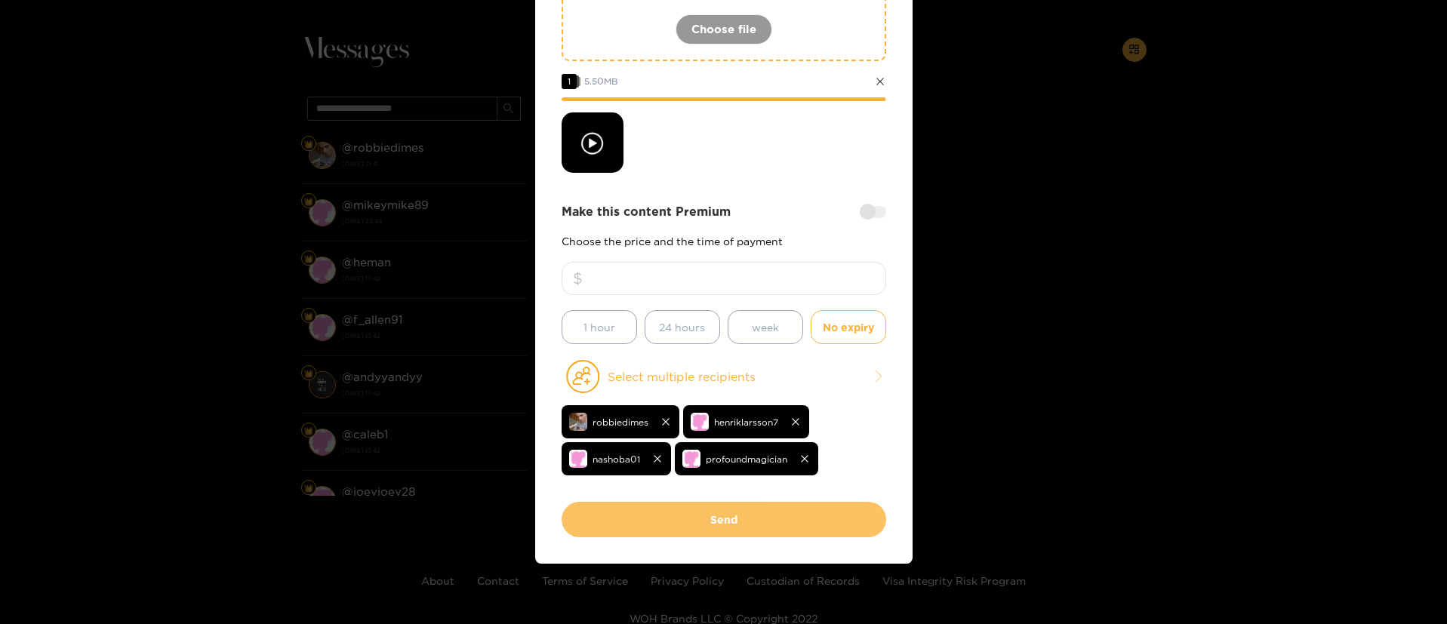
click at [749, 524] on button "Send" at bounding box center [724, 519] width 325 height 35
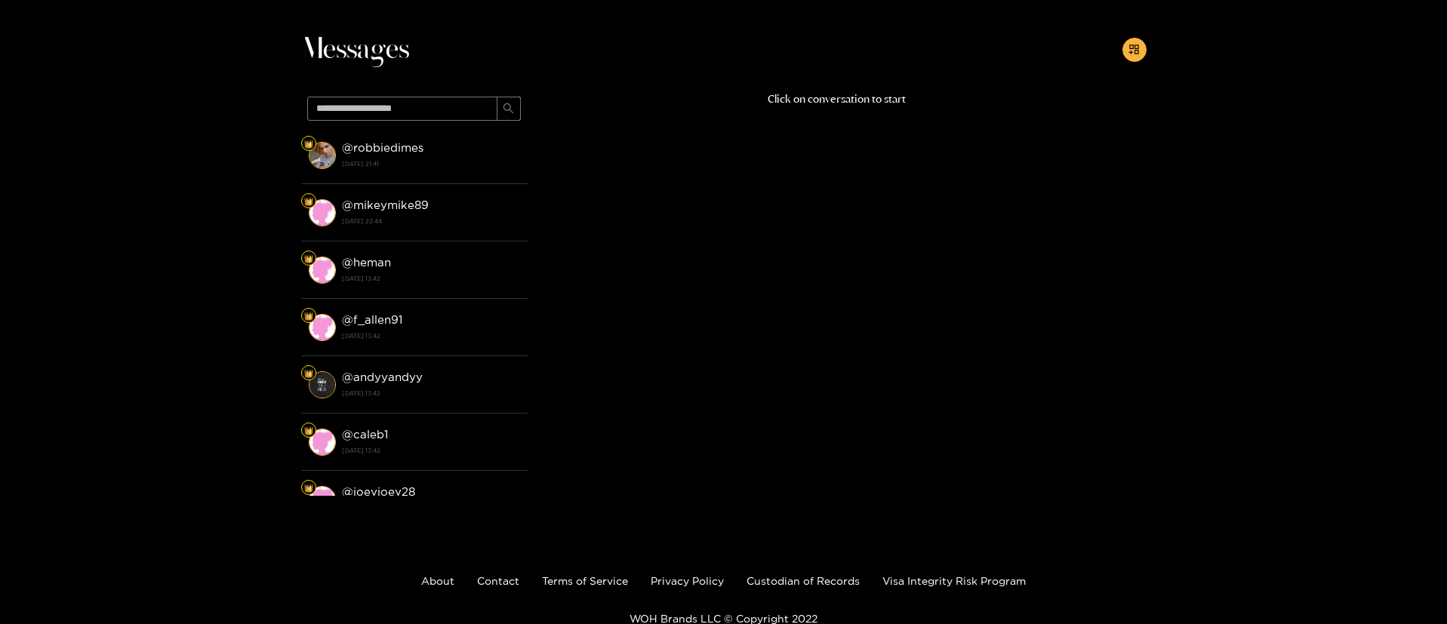
click at [1332, 155] on div "Messages @ robbiedimes [DATE] 21:41 @ mikeymike89 [DATE] 23:44 @ heman [DATE] 1…" at bounding box center [723, 272] width 1447 height 511
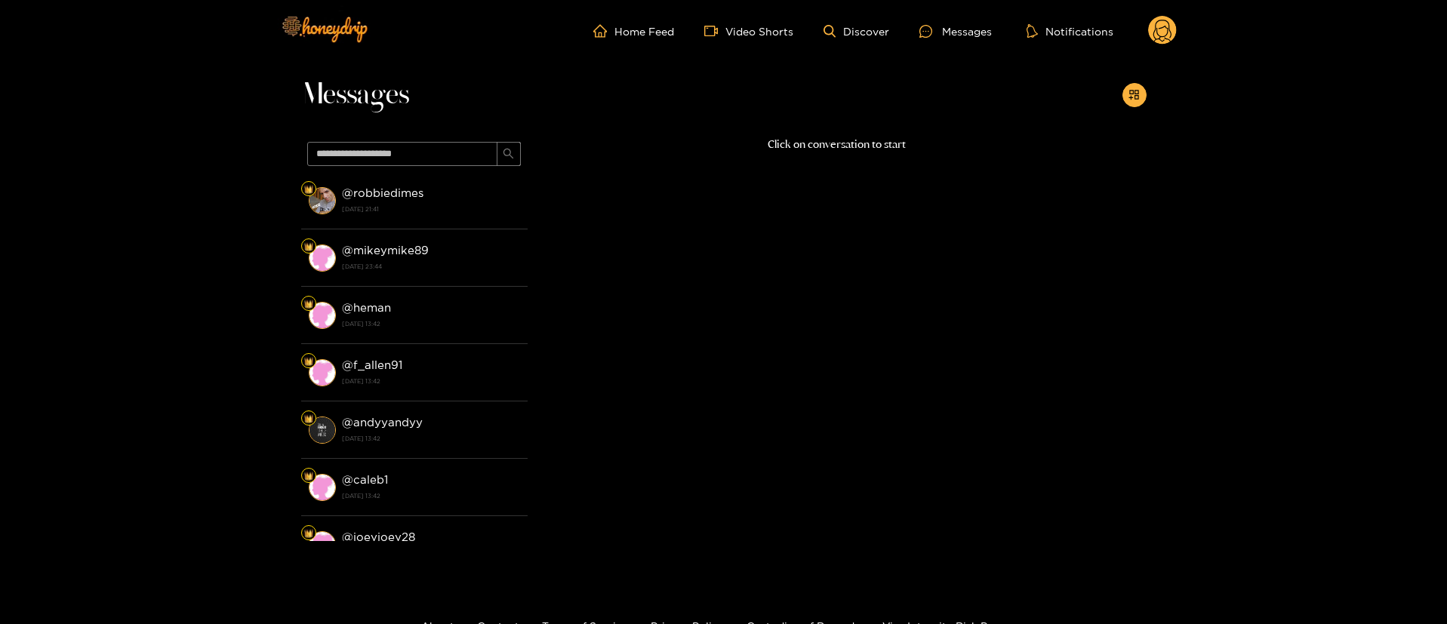
click at [1160, 29] on circle at bounding box center [1162, 30] width 29 height 29
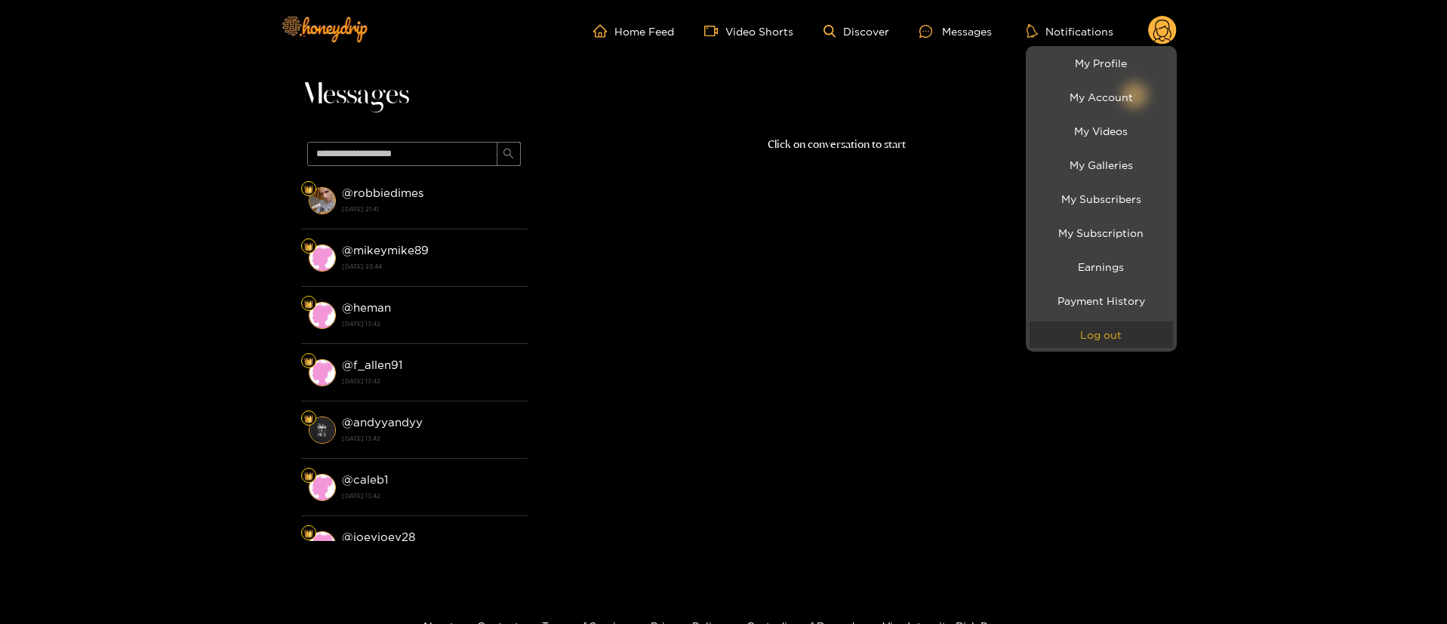
click at [1084, 337] on button "Log out" at bounding box center [1101, 335] width 143 height 26
